Goal: Obtain resource: Obtain resource

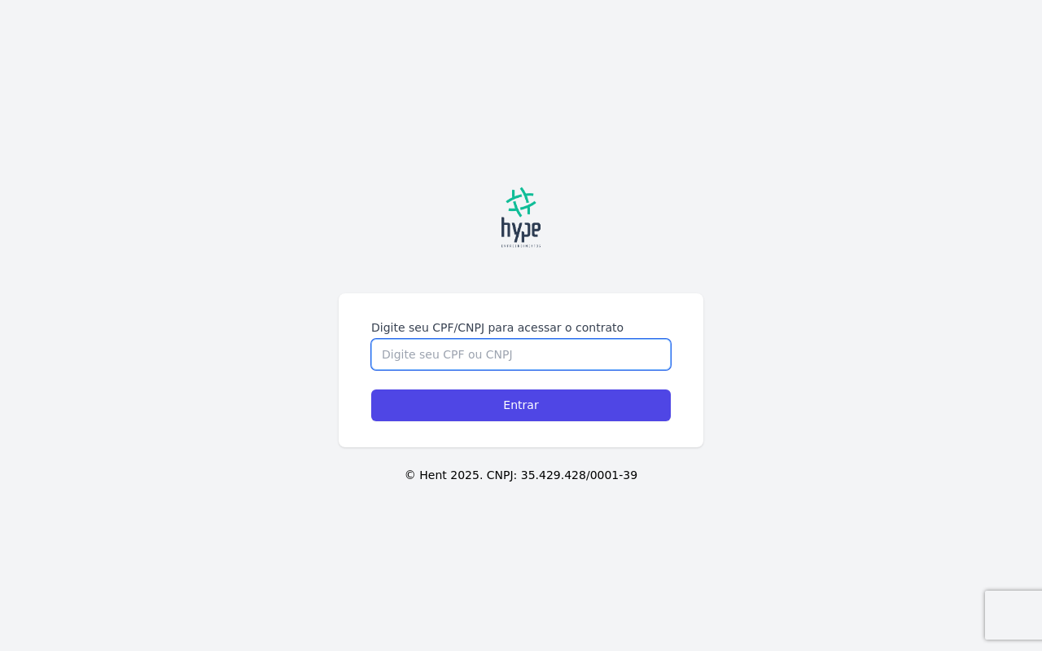
click at [454, 358] on input "Digite seu CPF/CNPJ para acessar o contrato" at bounding box center [521, 354] width 300 height 31
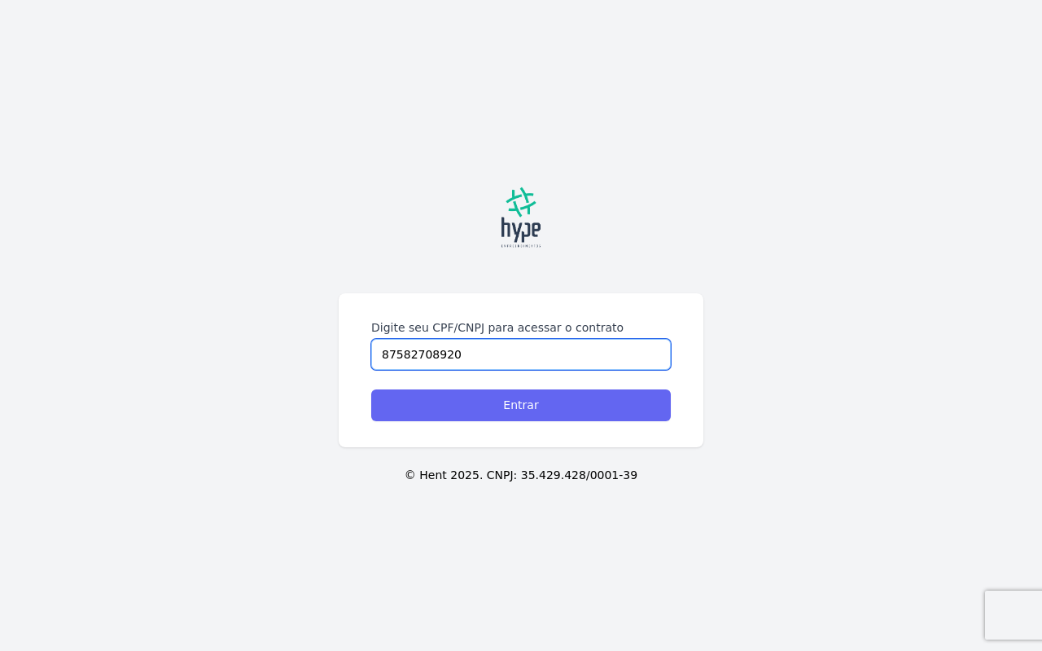
type input "87582708920"
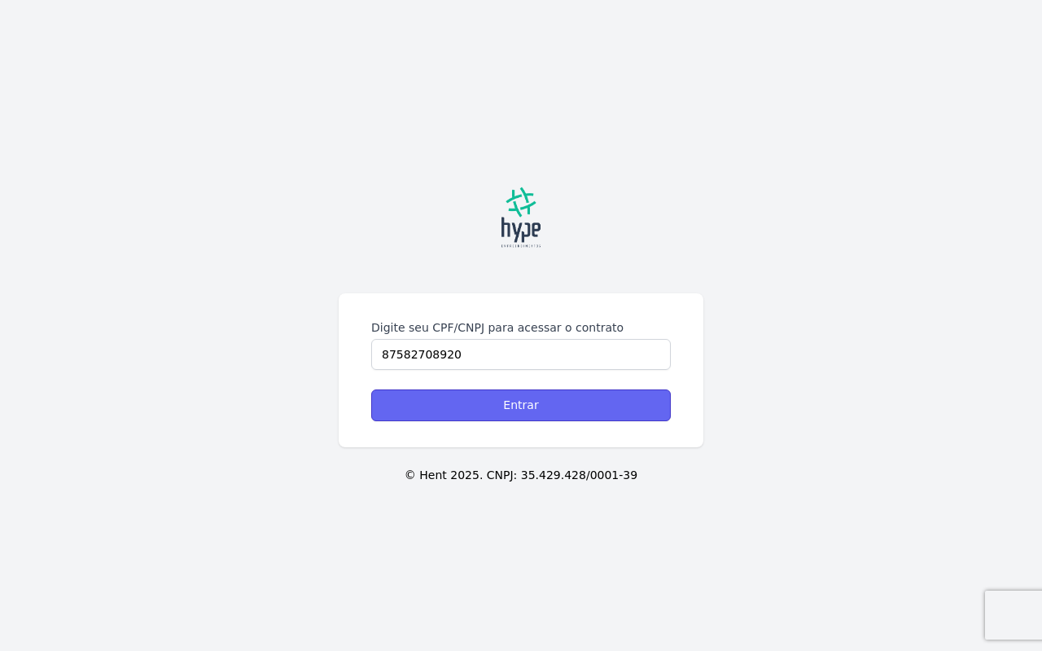
click at [510, 410] on input "Entrar" at bounding box center [521, 405] width 300 height 32
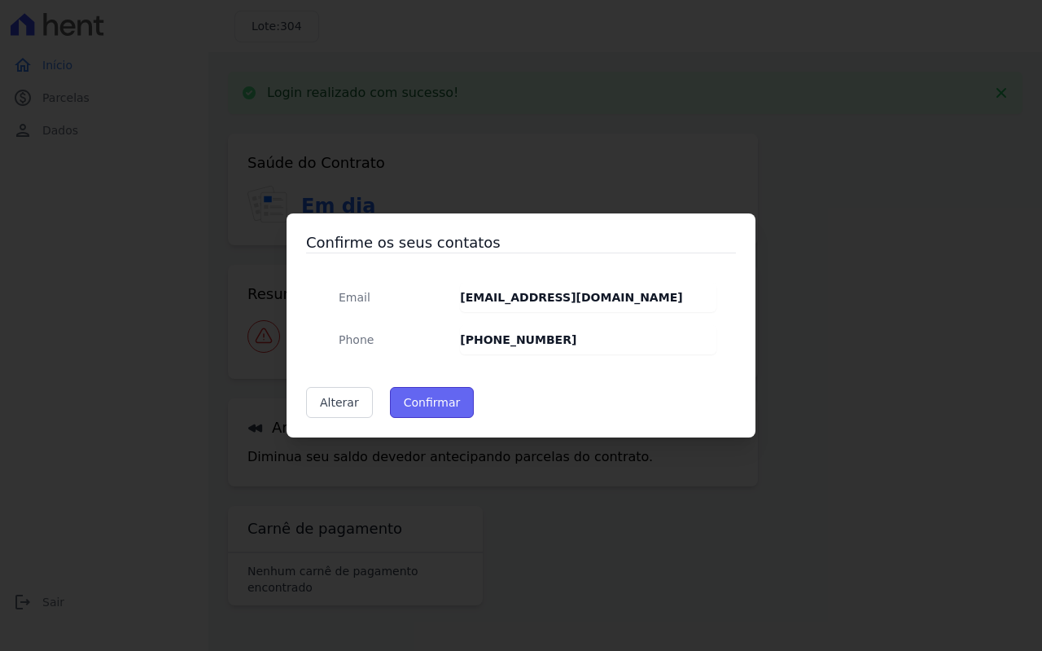
click at [446, 404] on button "Confirmar" at bounding box center [432, 402] width 85 height 31
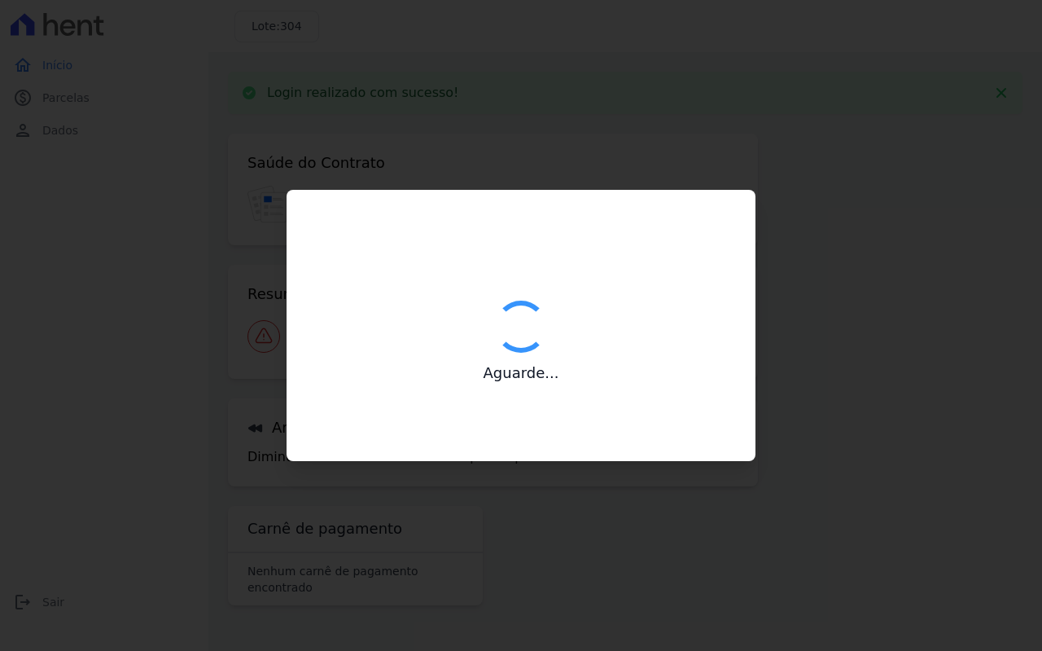
type input "Contatos confirmados com sucesso."
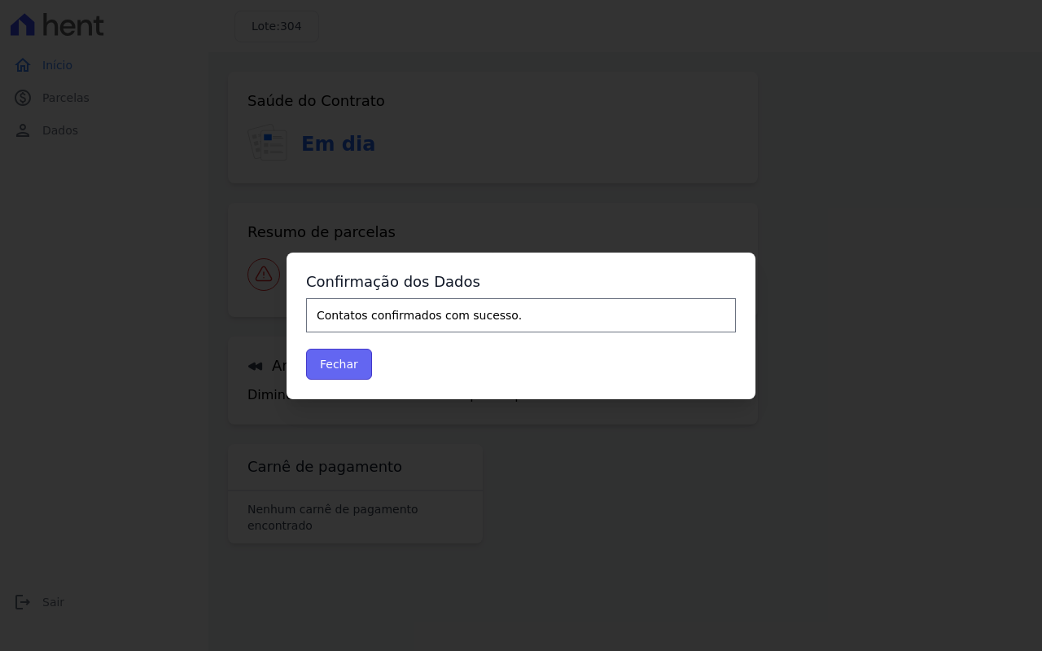
click at [358, 362] on button "Fechar" at bounding box center [339, 363] width 66 height 31
